Goal: Task Accomplishment & Management: Complete application form

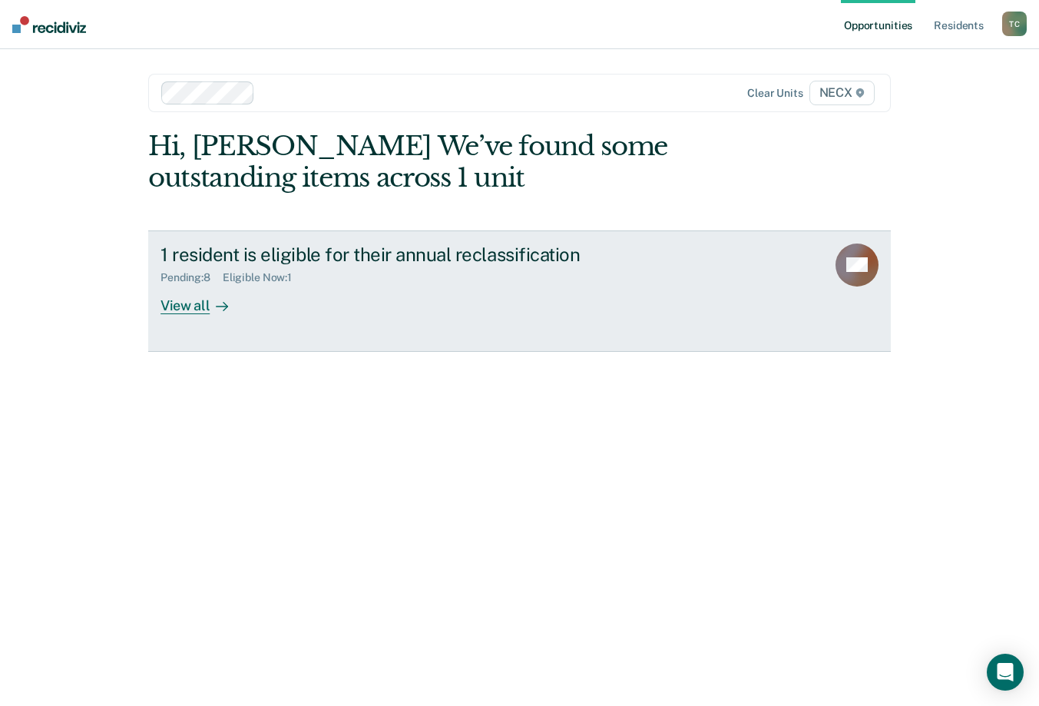
click at [356, 300] on div "1 resident is eligible for their annual reclassification Pending : 8 Eligible N…" at bounding box center [449, 278] width 576 height 71
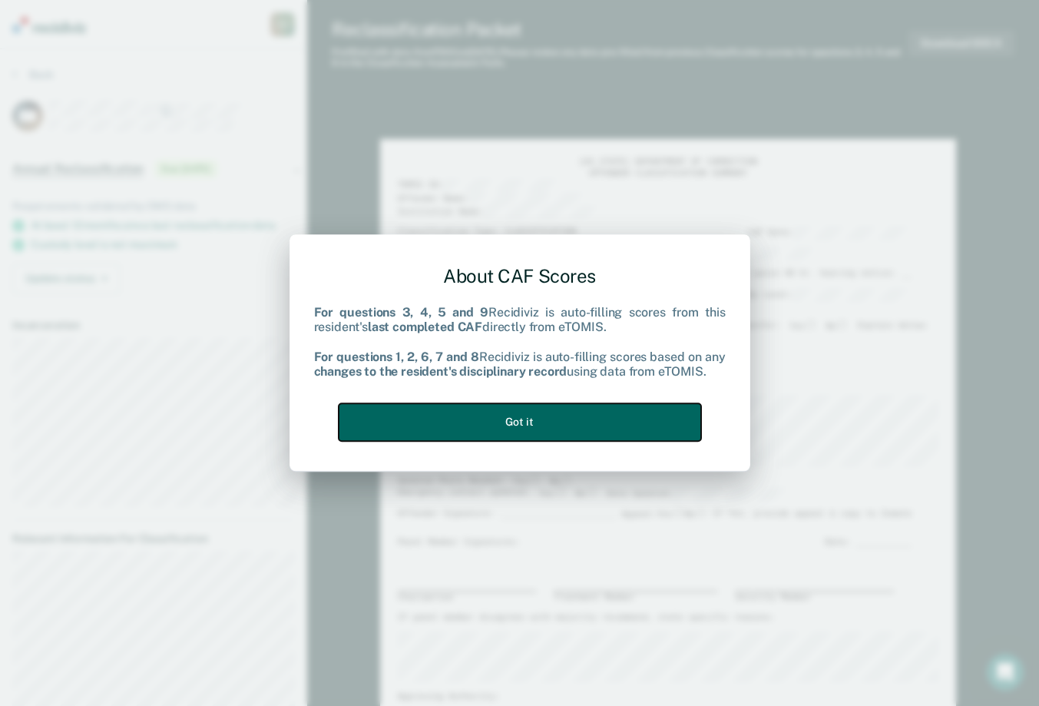
click at [572, 420] on button "Got it" at bounding box center [520, 422] width 362 height 38
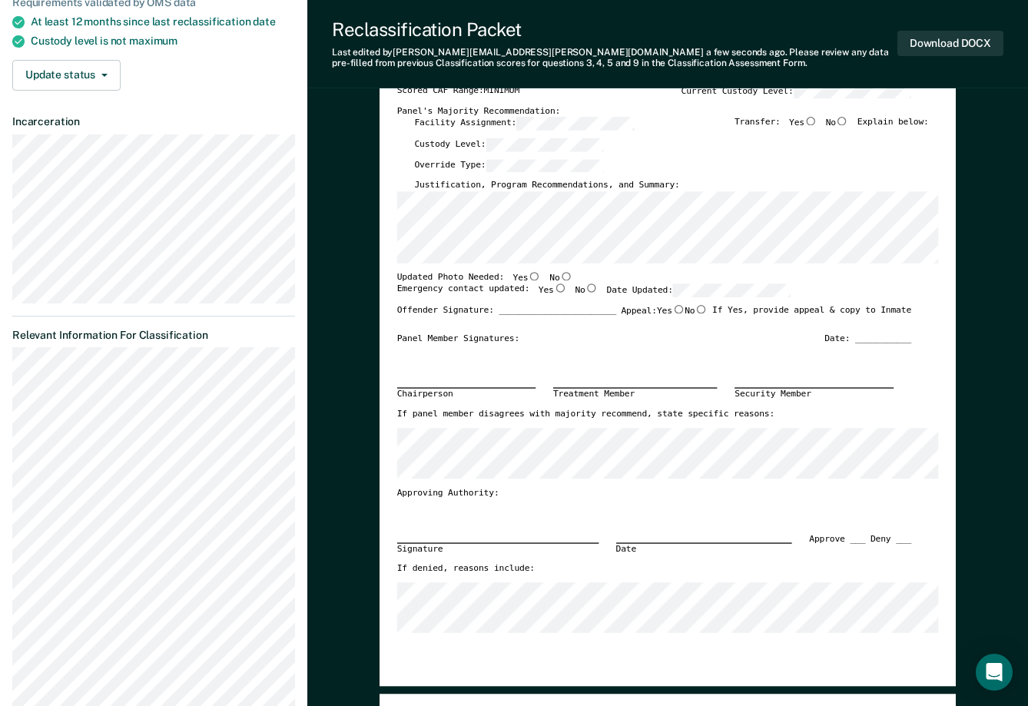
scroll to position [77, 0]
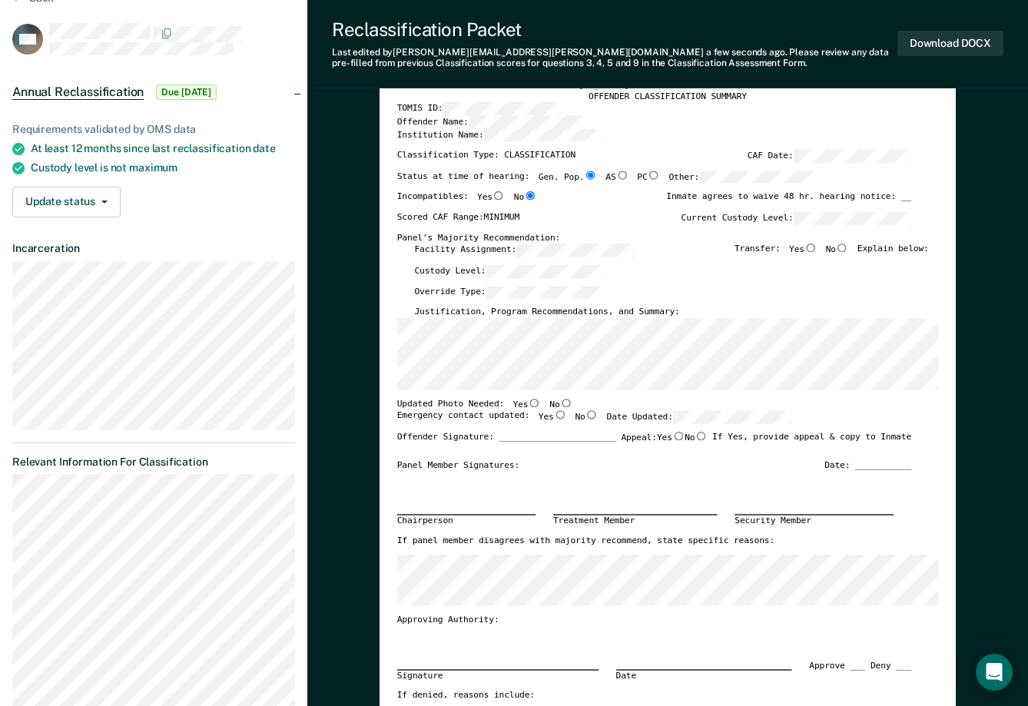
click at [845, 247] on input "No" at bounding box center [842, 247] width 12 height 8
type textarea "x"
radio input "true"
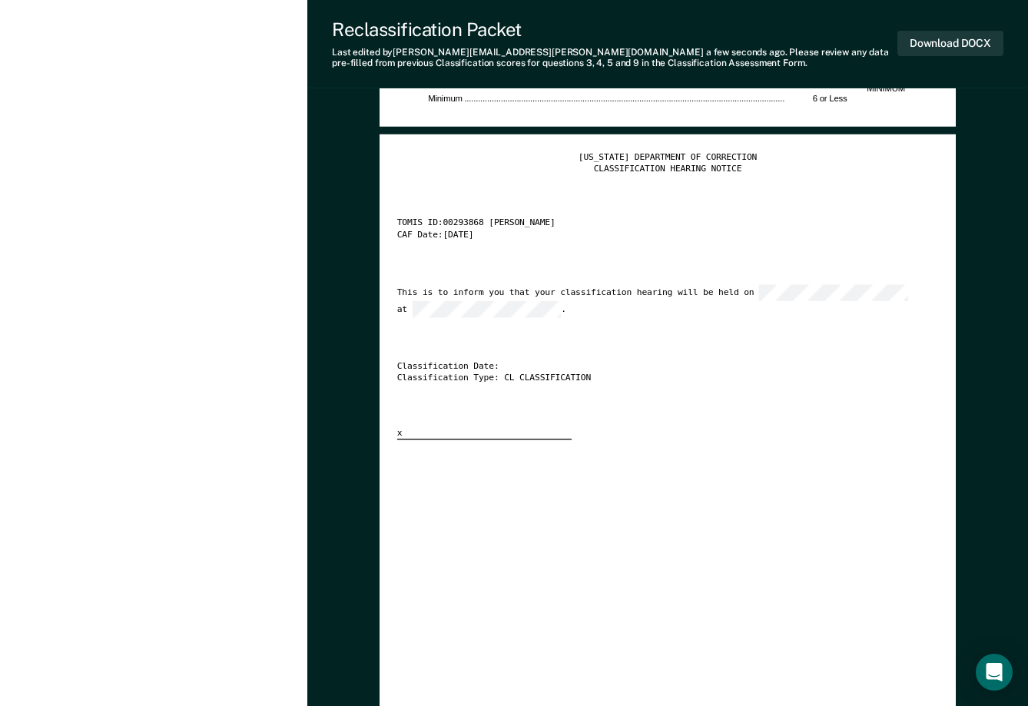
scroll to position [2381, 0]
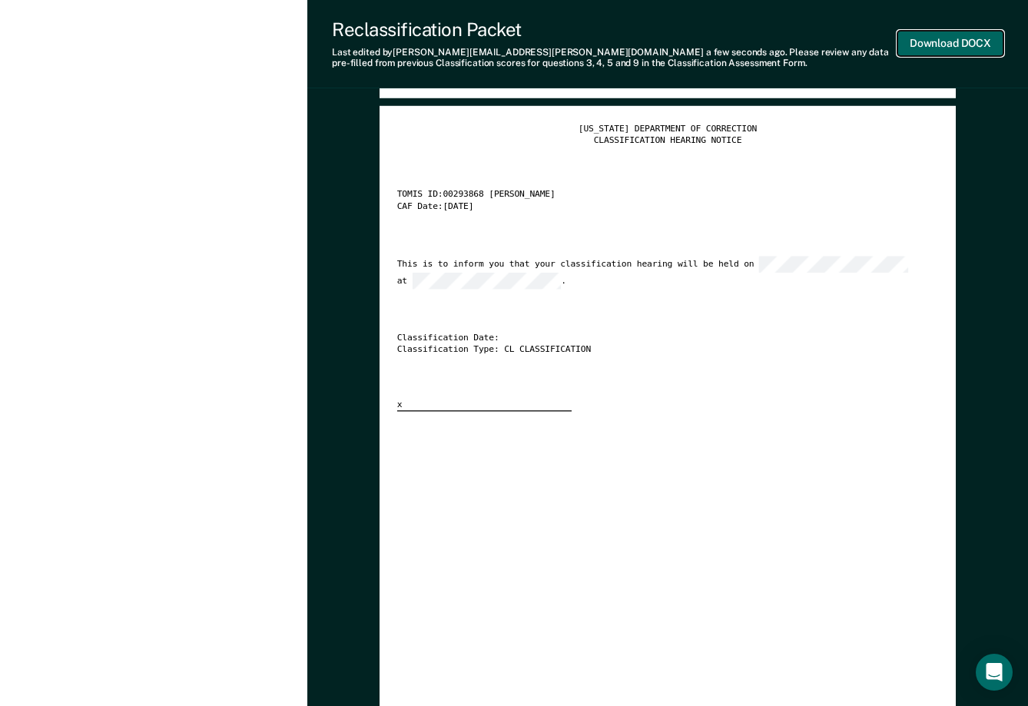
click at [918, 40] on button "Download DOCX" at bounding box center [950, 43] width 106 height 25
type textarea "x"
